Goal: Transaction & Acquisition: Purchase product/service

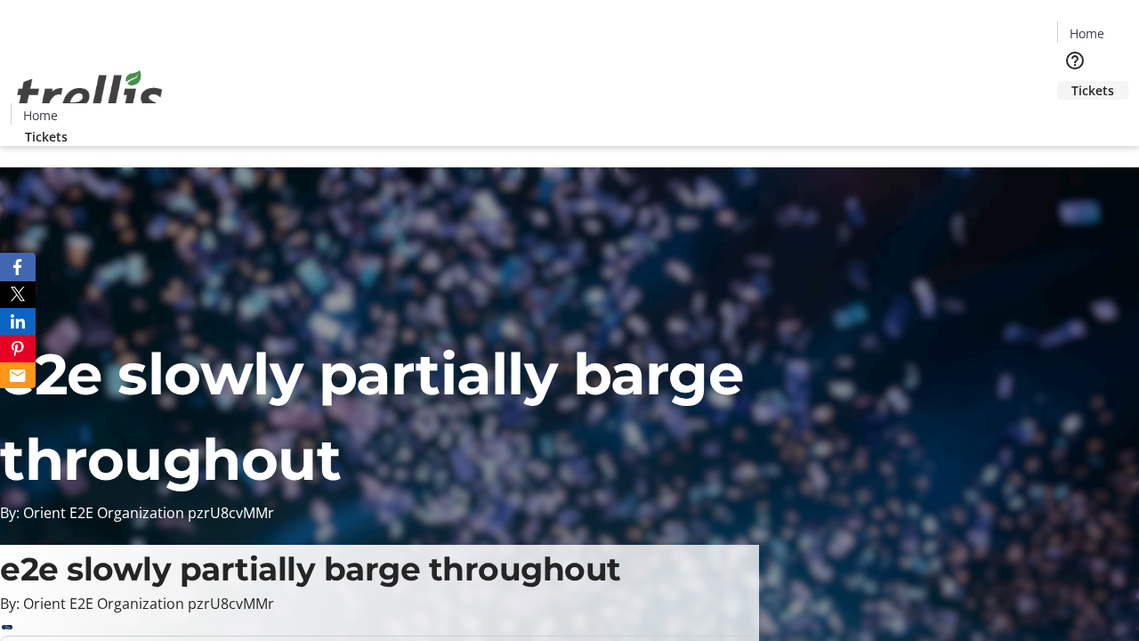
click at [1072, 81] on span "Tickets" at bounding box center [1093, 90] width 43 height 19
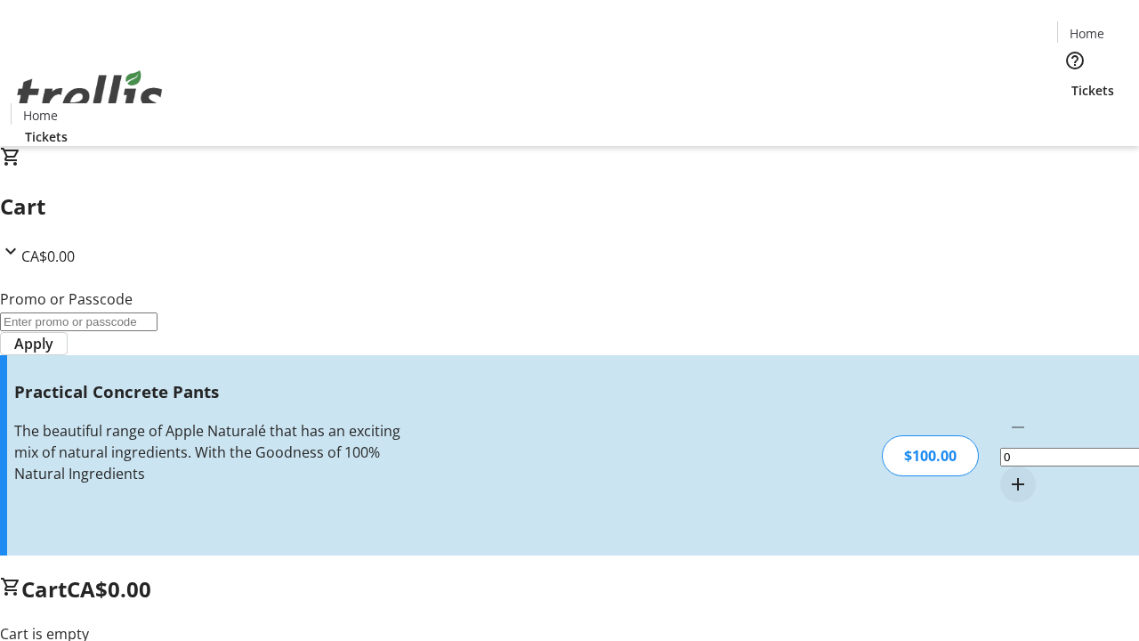
click at [1008, 473] on mat-icon "Increment by one" at bounding box center [1018, 483] width 21 height 21
type input "1"
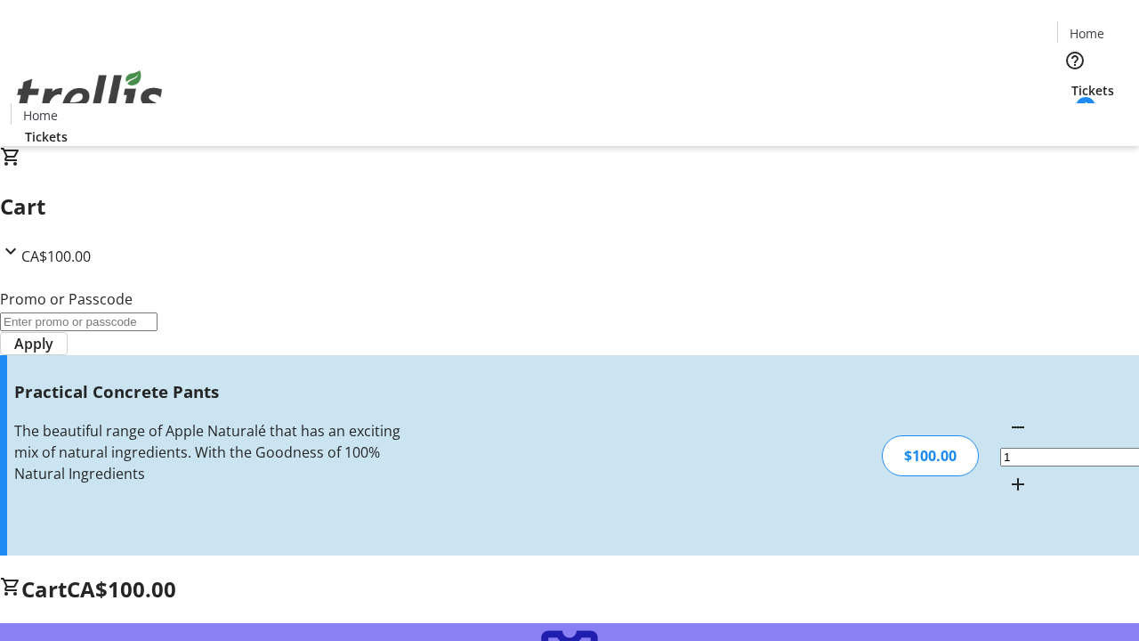
type input "FREE"
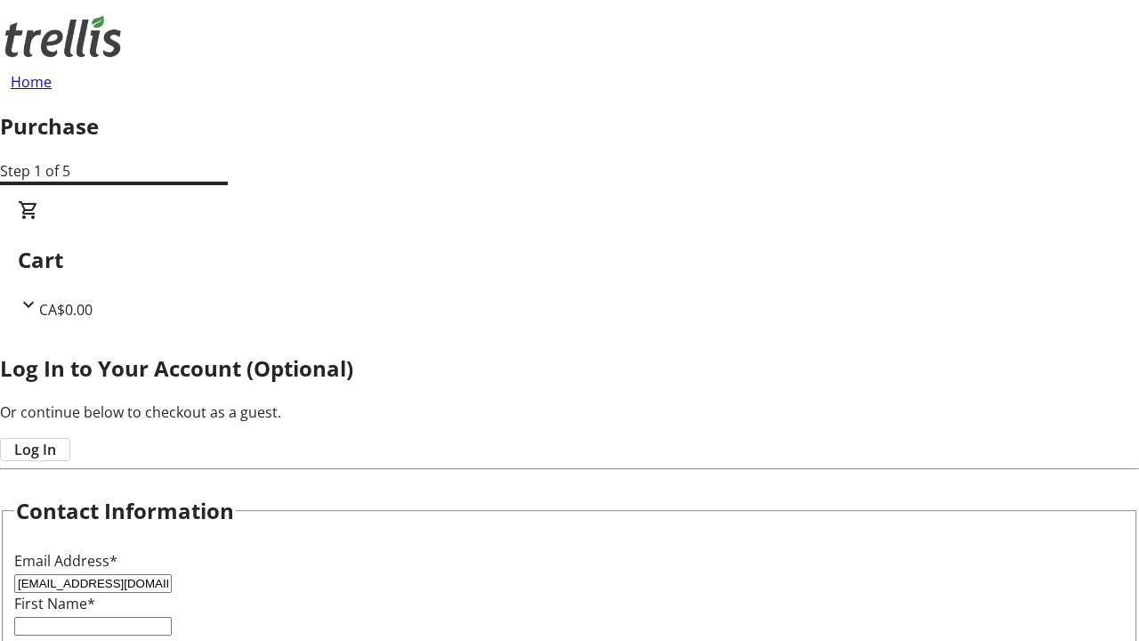
type input "[EMAIL_ADDRESS][DOMAIN_NAME]"
type input "Dakota"
type input "O'Hara"
